Goal: Transaction & Acquisition: Purchase product/service

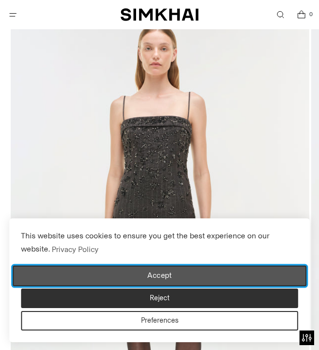
click at [220, 273] on button "Accept" at bounding box center [159, 276] width 293 height 20
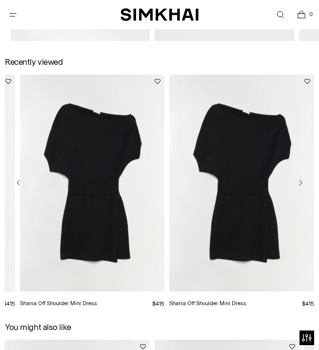
scroll to position [1187, 0]
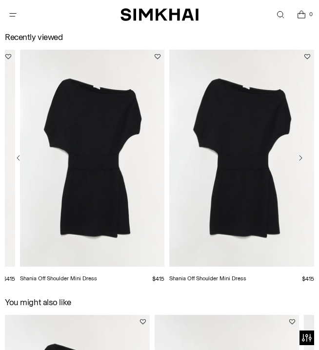
click at [245, 275] on link "Shania Off Shoulder Mini Dress" at bounding box center [207, 278] width 77 height 7
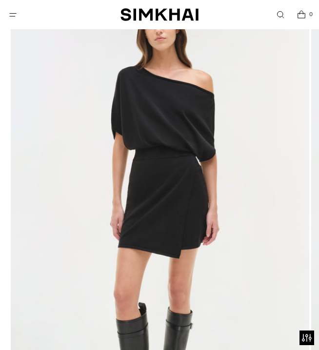
scroll to position [350, 0]
